Goal: Transaction & Acquisition: Download file/media

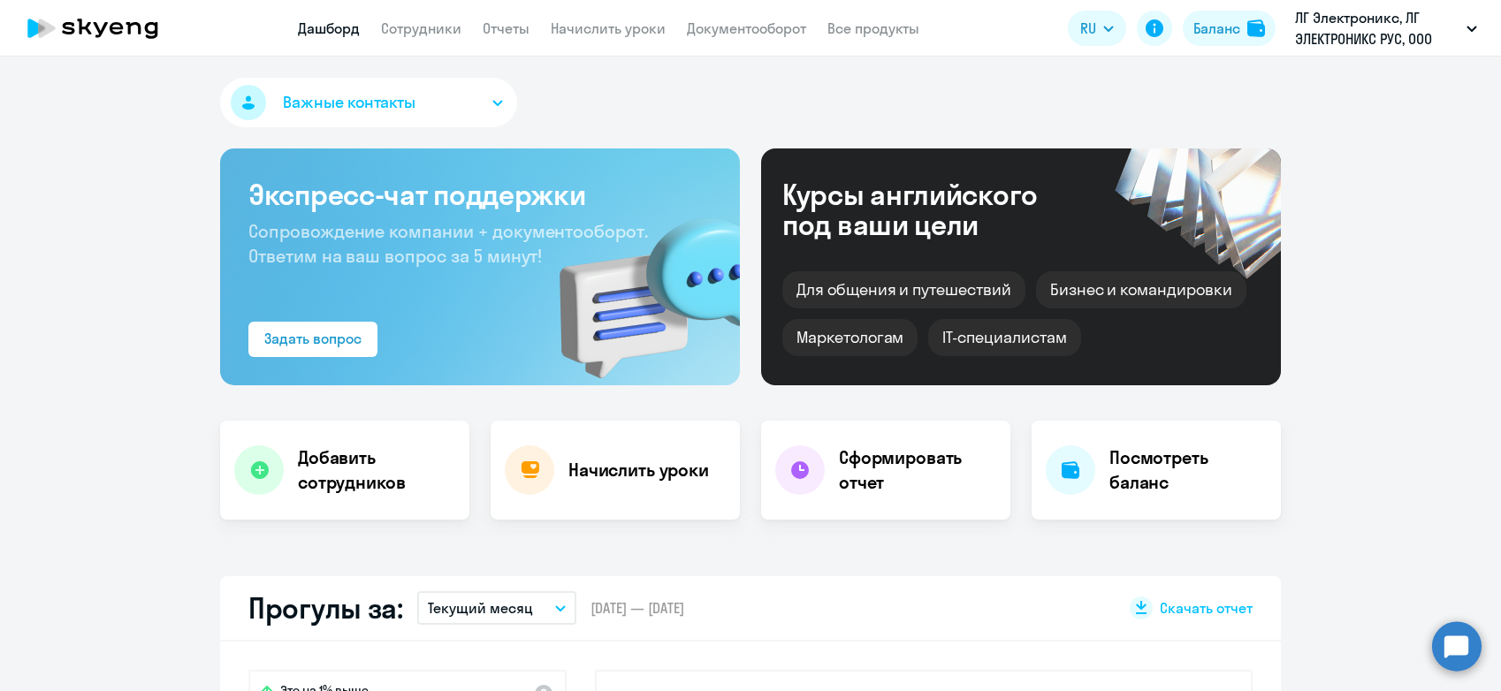
select select "30"
click at [786, 36] on link "Документооборот" at bounding box center [746, 28] width 119 height 18
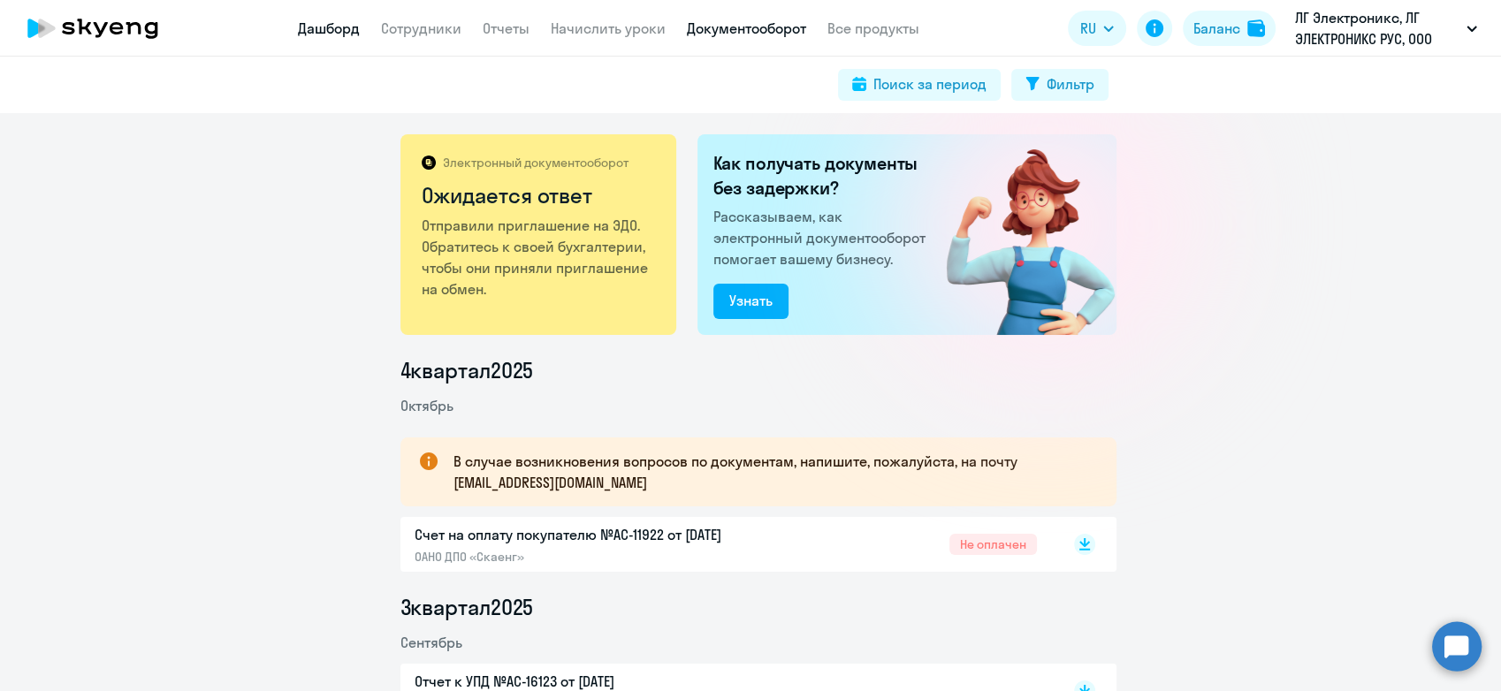
click at [331, 30] on link "Дашборд" at bounding box center [329, 28] width 62 height 18
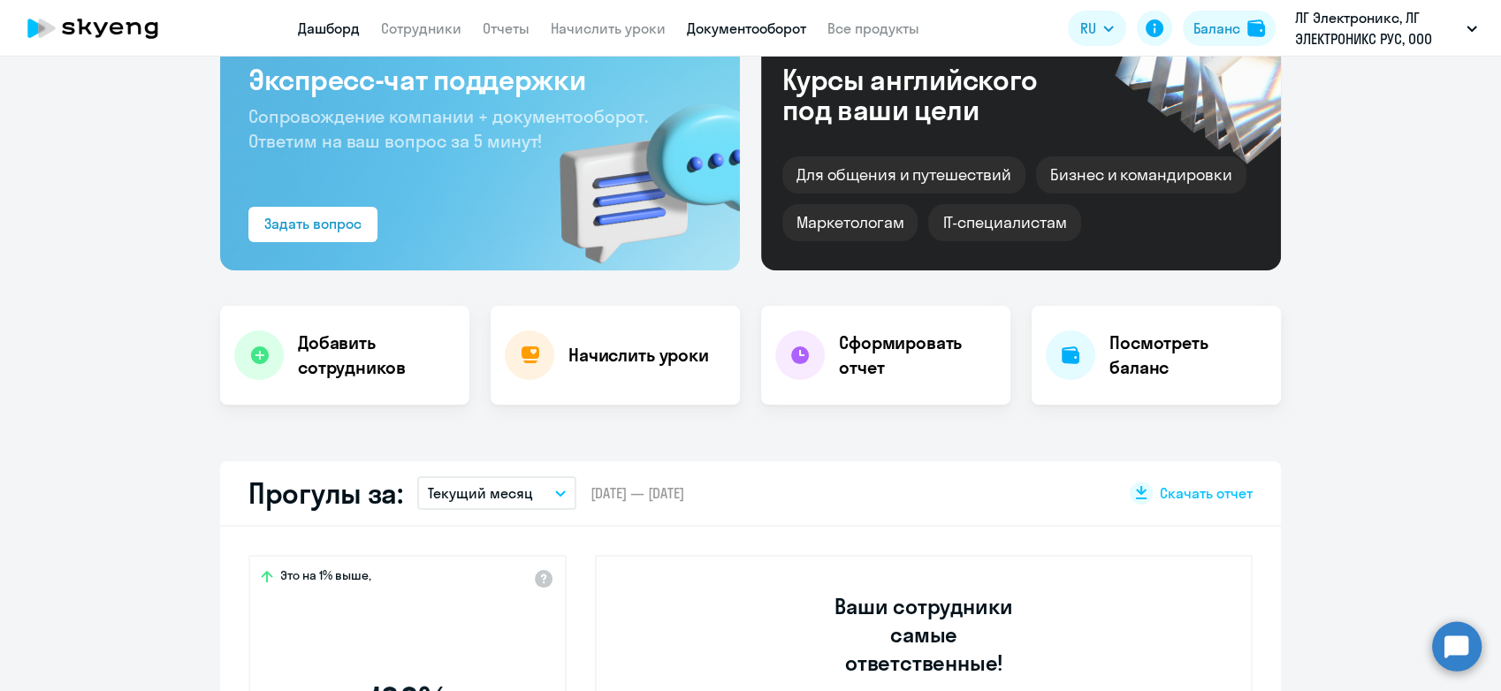
scroll to position [196, 0]
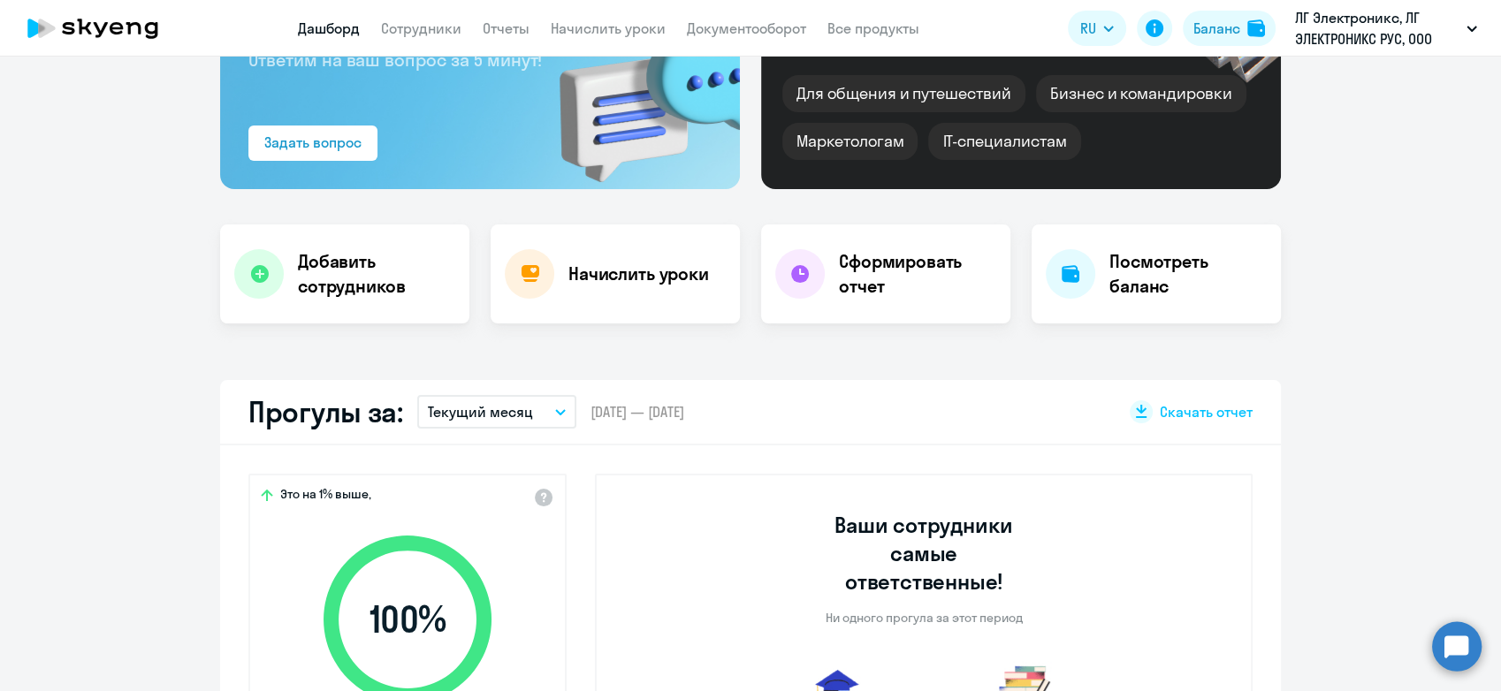
click at [744, 13] on app-header "Дашборд Сотрудники Отчеты Начислить уроки Документооборот Все продукты Дашборд …" at bounding box center [750, 28] width 1501 height 57
select select "30"
click at [732, 32] on link "Документооборот" at bounding box center [746, 28] width 119 height 18
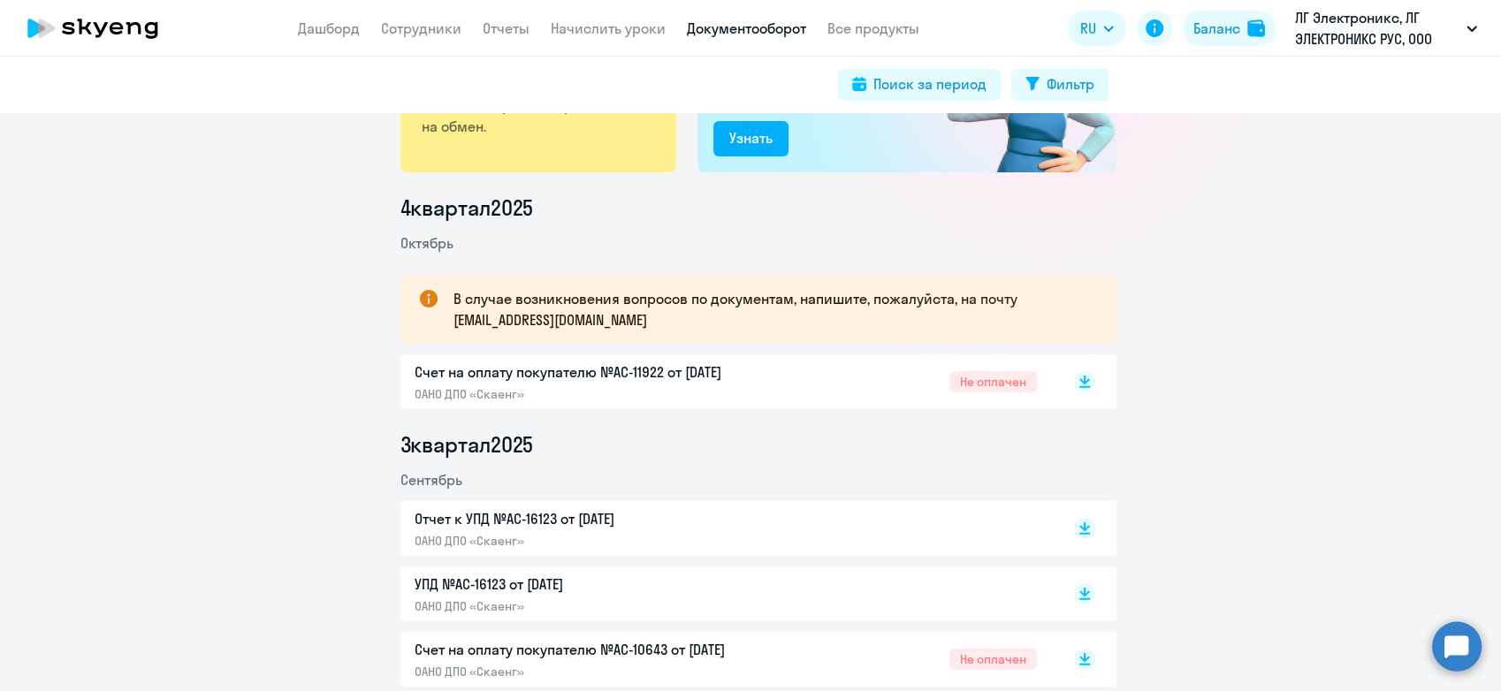
scroll to position [196, 0]
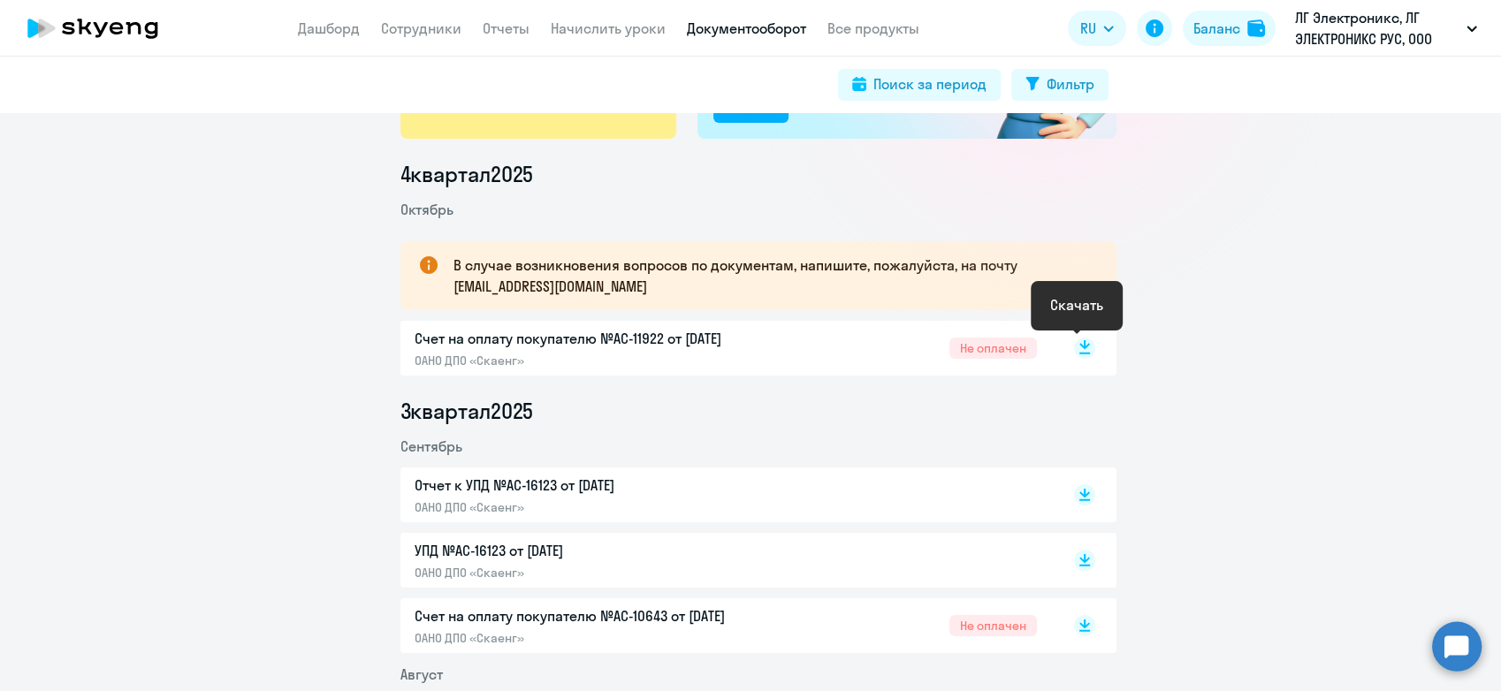
click at [1085, 348] on rect at bounding box center [1084, 348] width 21 height 21
